Goal: Transaction & Acquisition: Purchase product/service

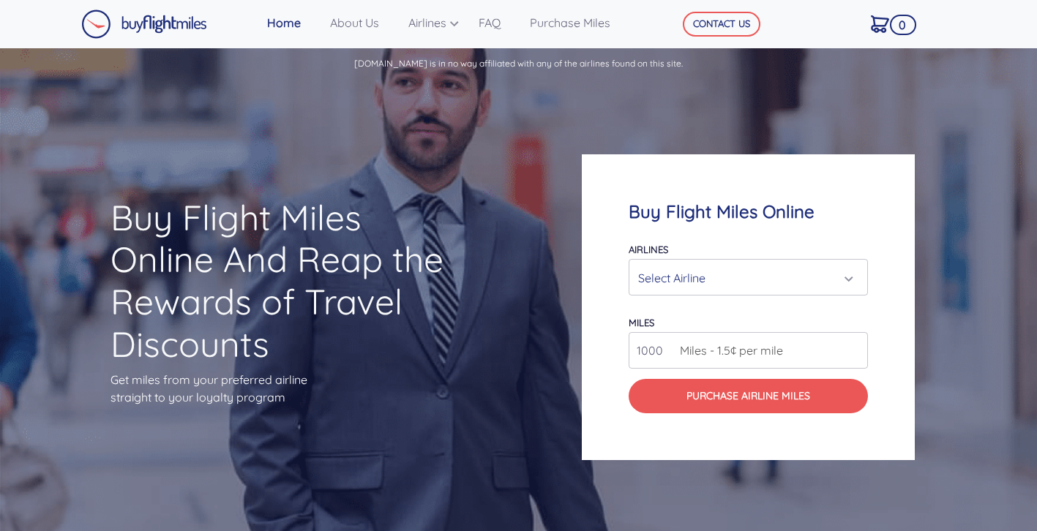
click at [746, 273] on div "Select Airline" at bounding box center [743, 278] width 211 height 28
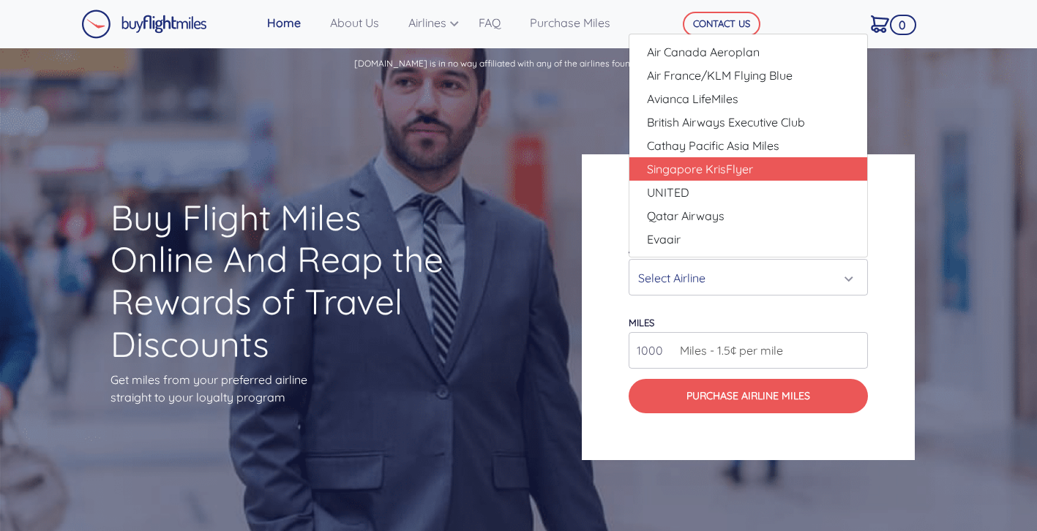
click at [702, 160] on span "Singapore KrisFlyer" at bounding box center [700, 169] width 106 height 18
select select "Singapore KrisFlyer"
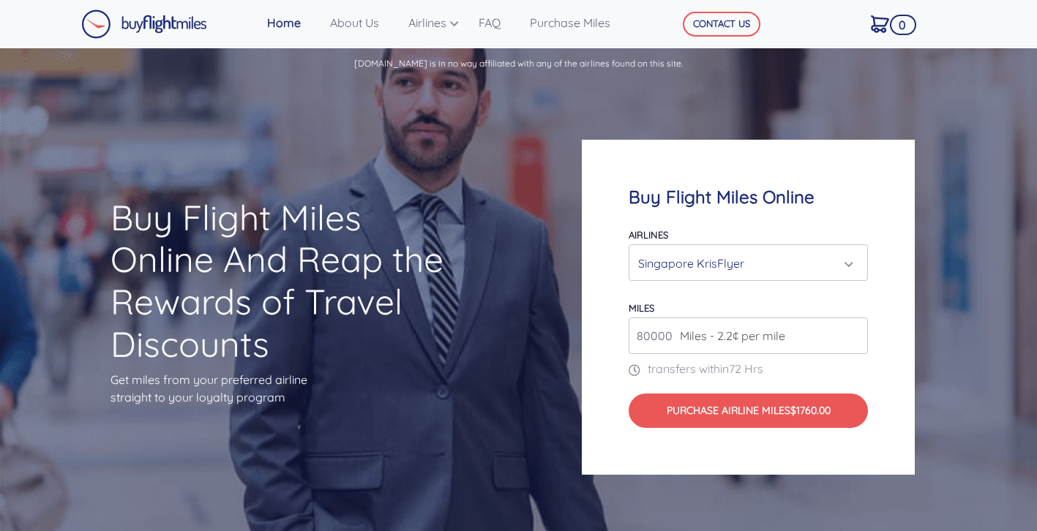
click at [809, 342] on input "80000" at bounding box center [748, 336] width 239 height 37
click at [855, 337] on input "80000" at bounding box center [748, 336] width 239 height 37
type input "1"
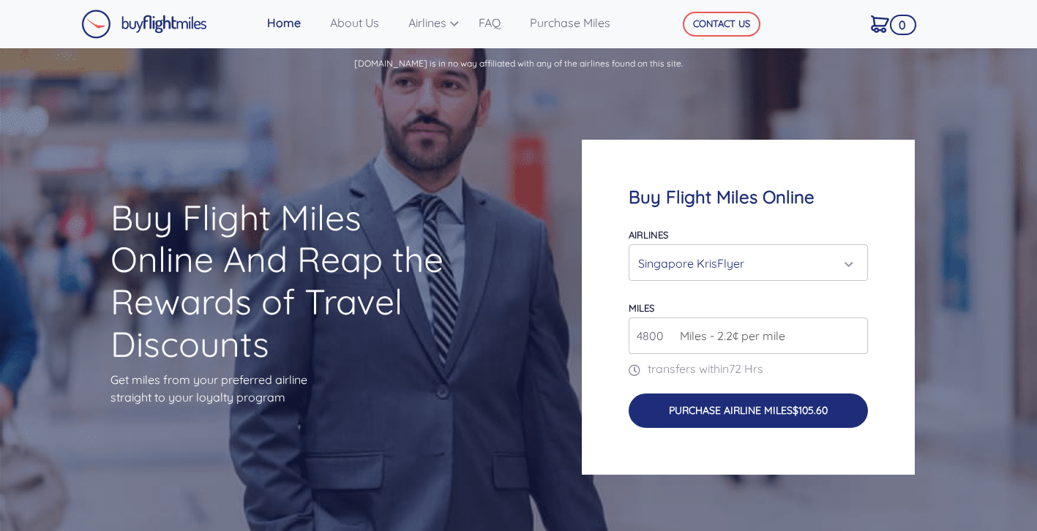
click at [721, 421] on button "Purchase Airline Miles $105.60" at bounding box center [748, 411] width 239 height 34
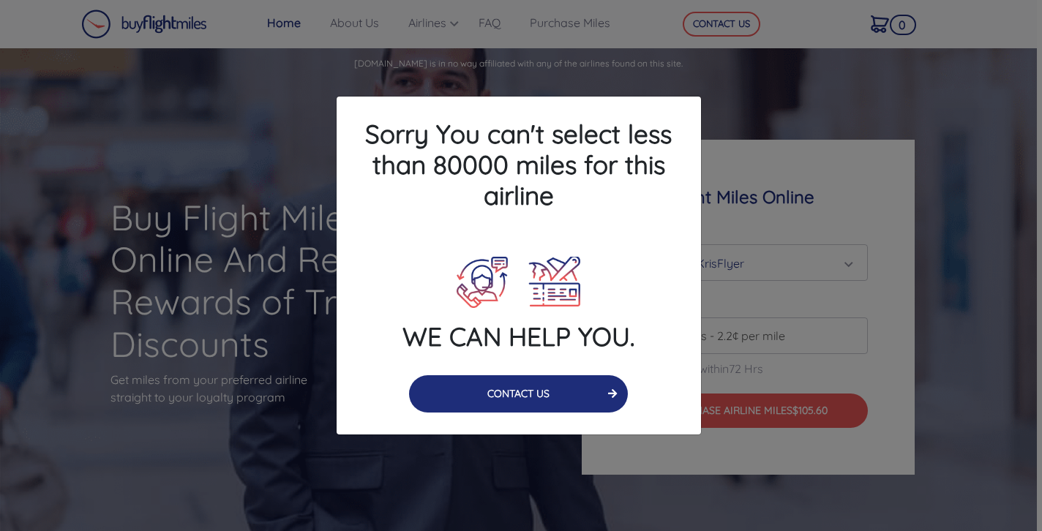
click at [527, 383] on button "CONTACT US" at bounding box center [518, 393] width 219 height 37
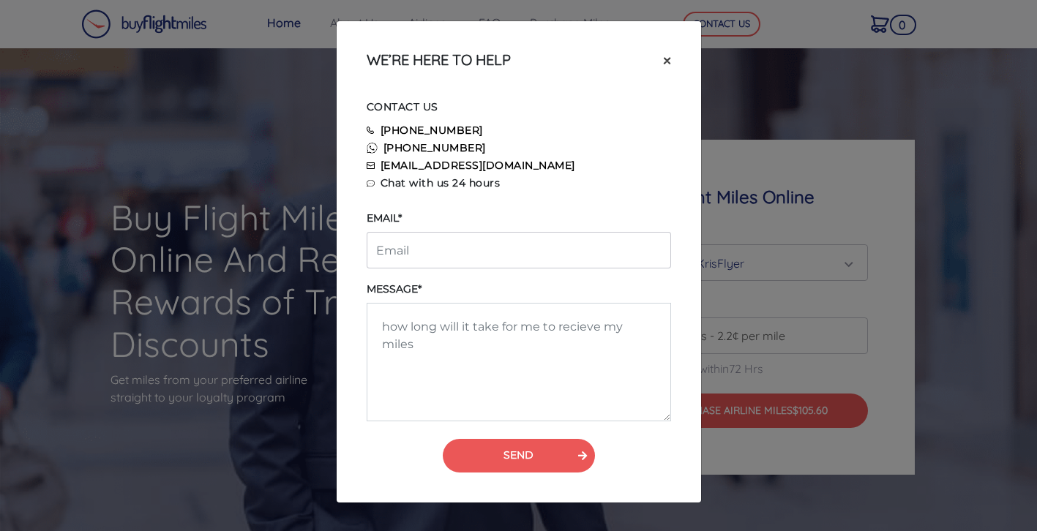
click at [667, 58] on span "×" at bounding box center [667, 60] width 8 height 22
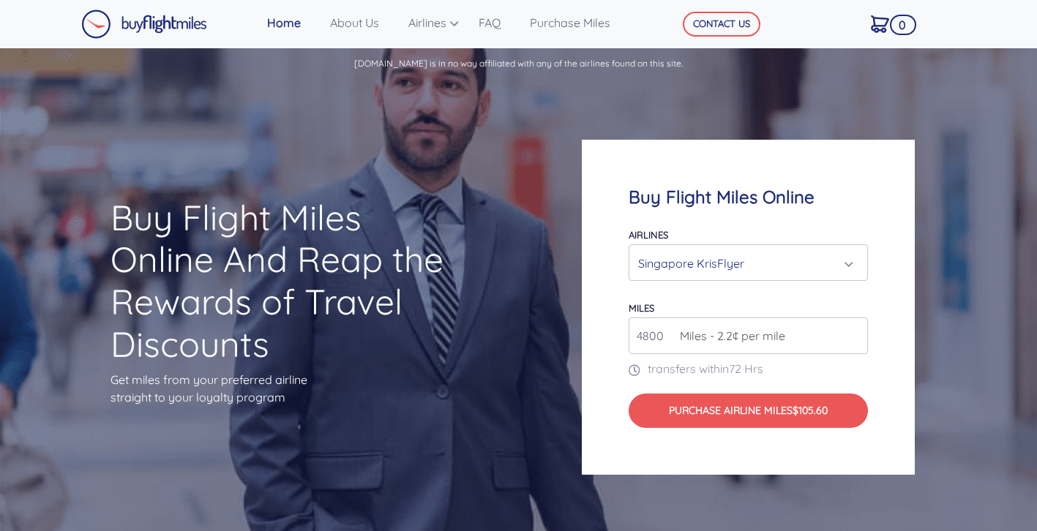
drag, startPoint x: 671, startPoint y: 331, endPoint x: 618, endPoint y: 334, distance: 52.8
click at [618, 334] on div "Buy Flight Miles Online Airlines Air Canada Aeroplan Air France/KLM Flying Blue…" at bounding box center [748, 307] width 333 height 335
type input "80000"
click at [890, 368] on div "Buy Flight Miles Online Airlines Air Canada Aeroplan Air France/KLM Flying Blue…" at bounding box center [748, 307] width 333 height 335
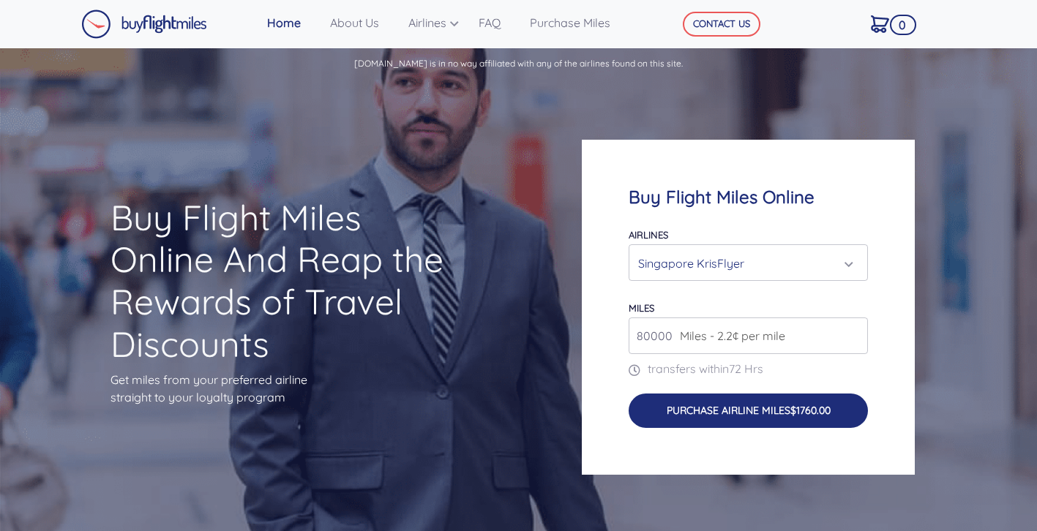
click at [775, 413] on button "Purchase Airline Miles $1760.00" at bounding box center [748, 411] width 239 height 34
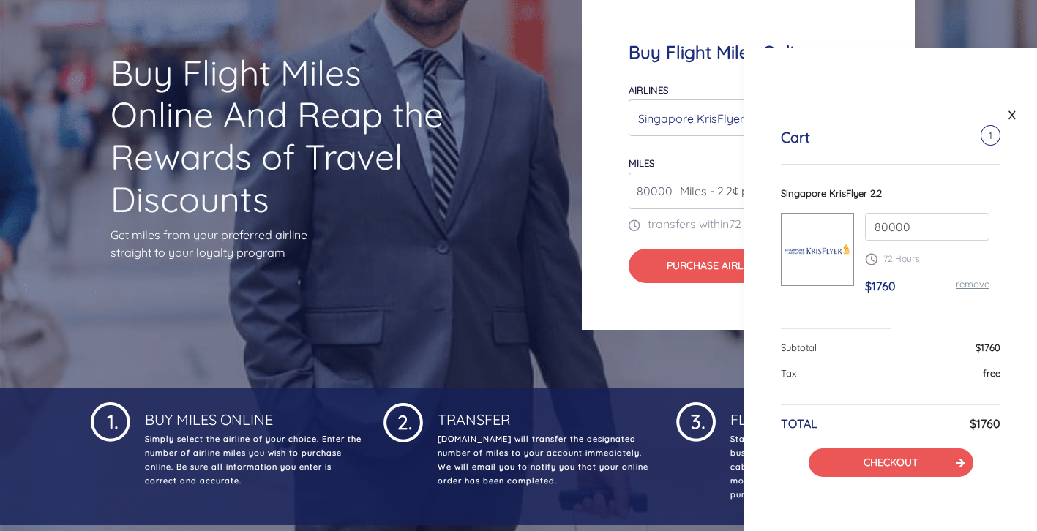
scroll to position [146, 0]
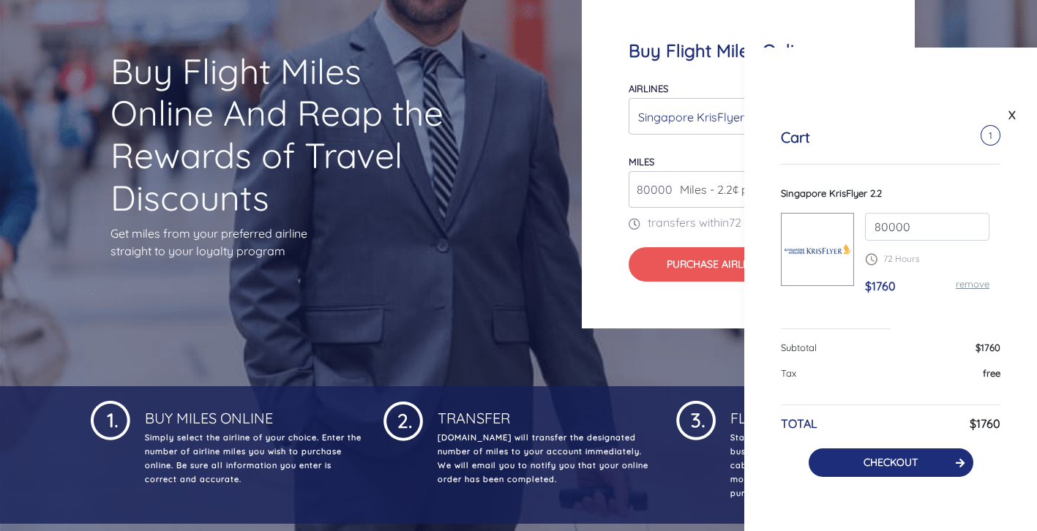
click at [894, 461] on link "CHECKOUT" at bounding box center [890, 462] width 54 height 13
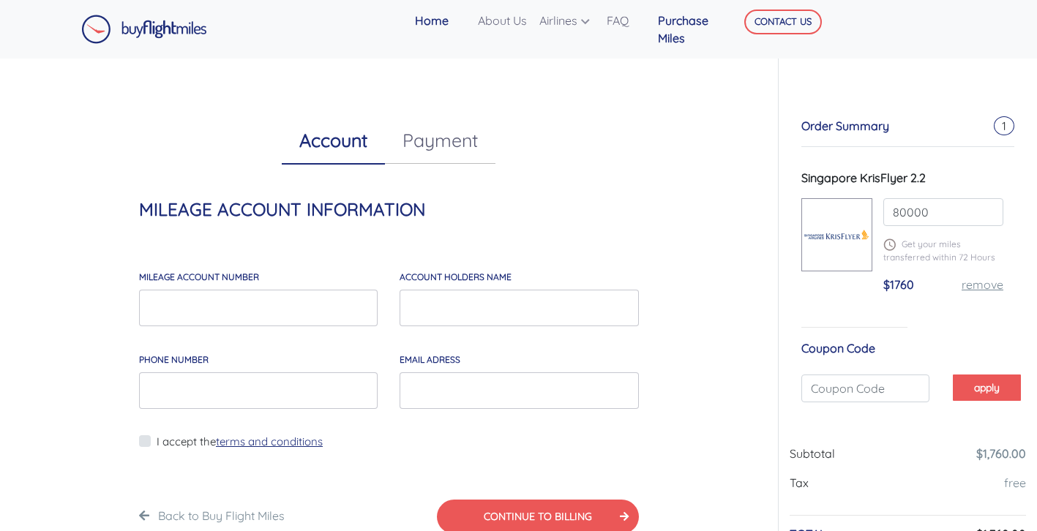
click at [687, 35] on link "Purchase Miles" at bounding box center [692, 29] width 80 height 47
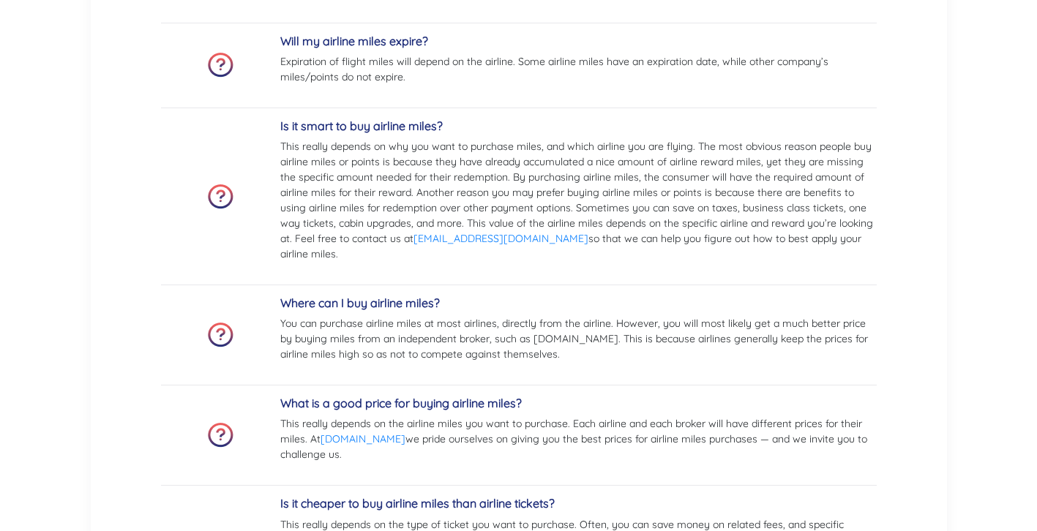
scroll to position [3393, 0]
